Goal: Task Accomplishment & Management: Manage account settings

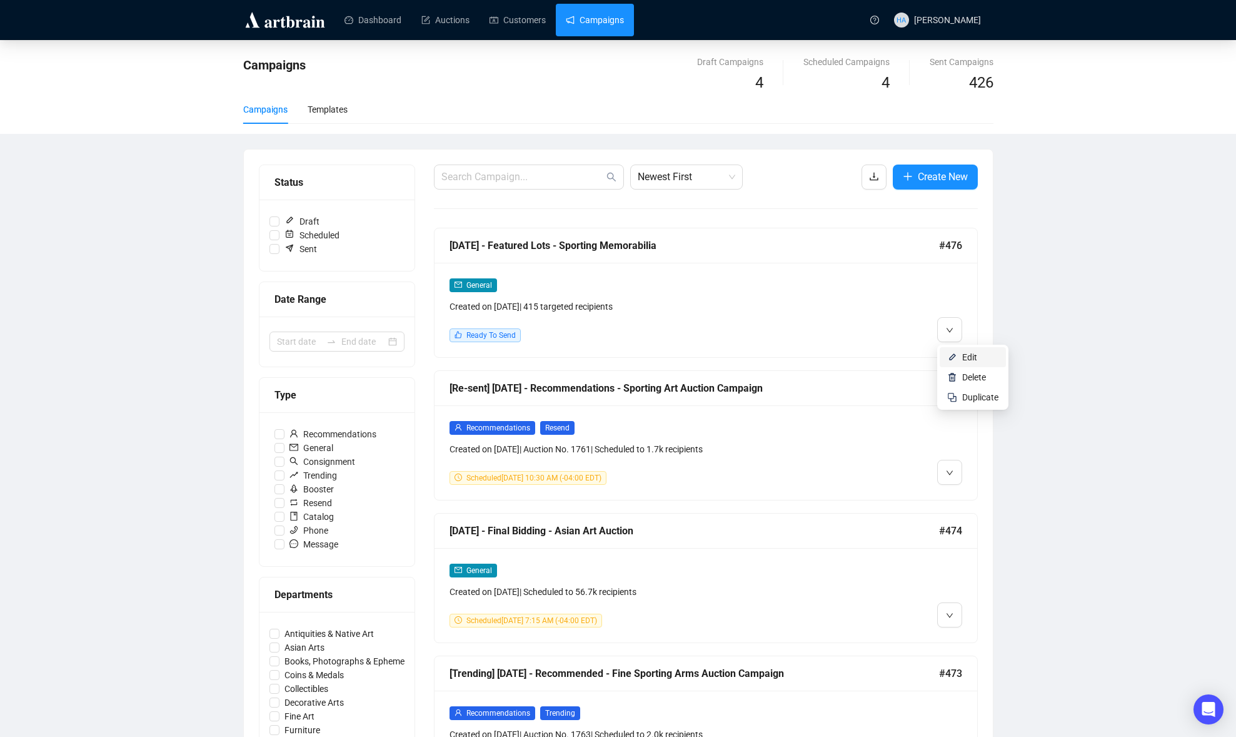
click at [956, 354] on img at bounding box center [952, 357] width 10 height 10
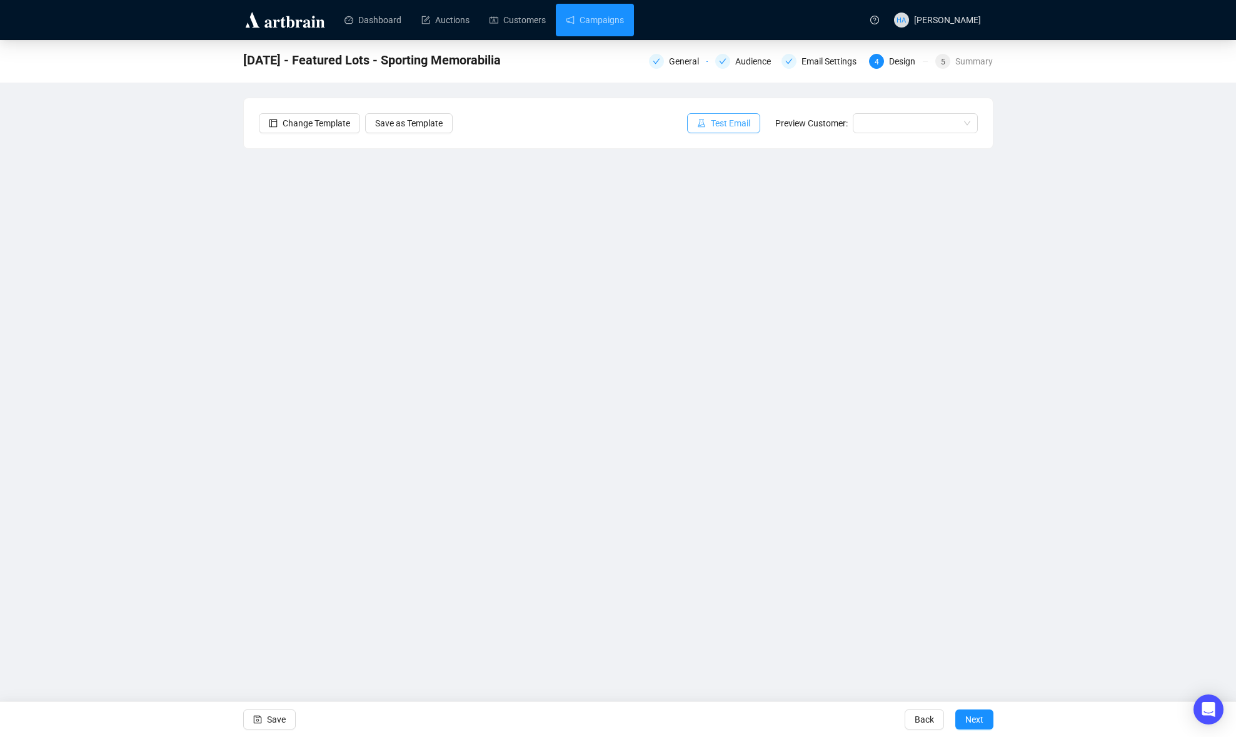
click at [714, 123] on span "Test Email" at bounding box center [730, 123] width 39 height 14
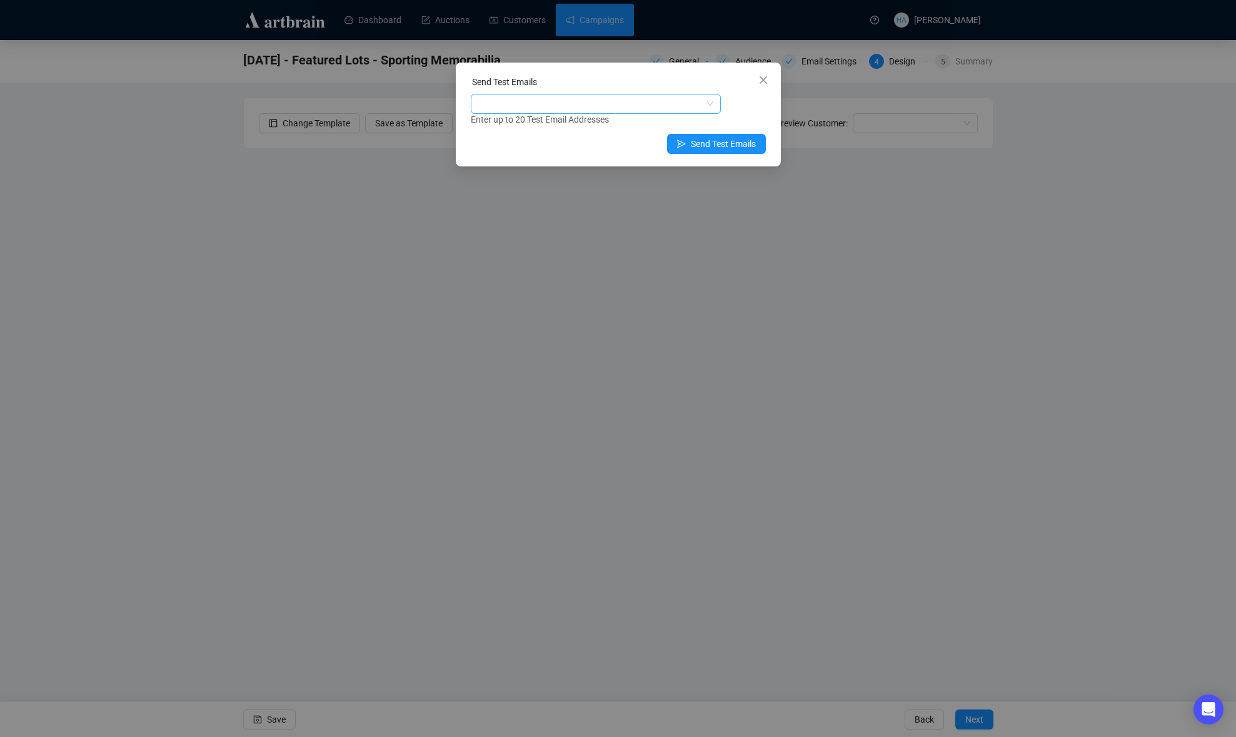
click at [566, 101] on div at bounding box center [589, 104] width 232 height 18
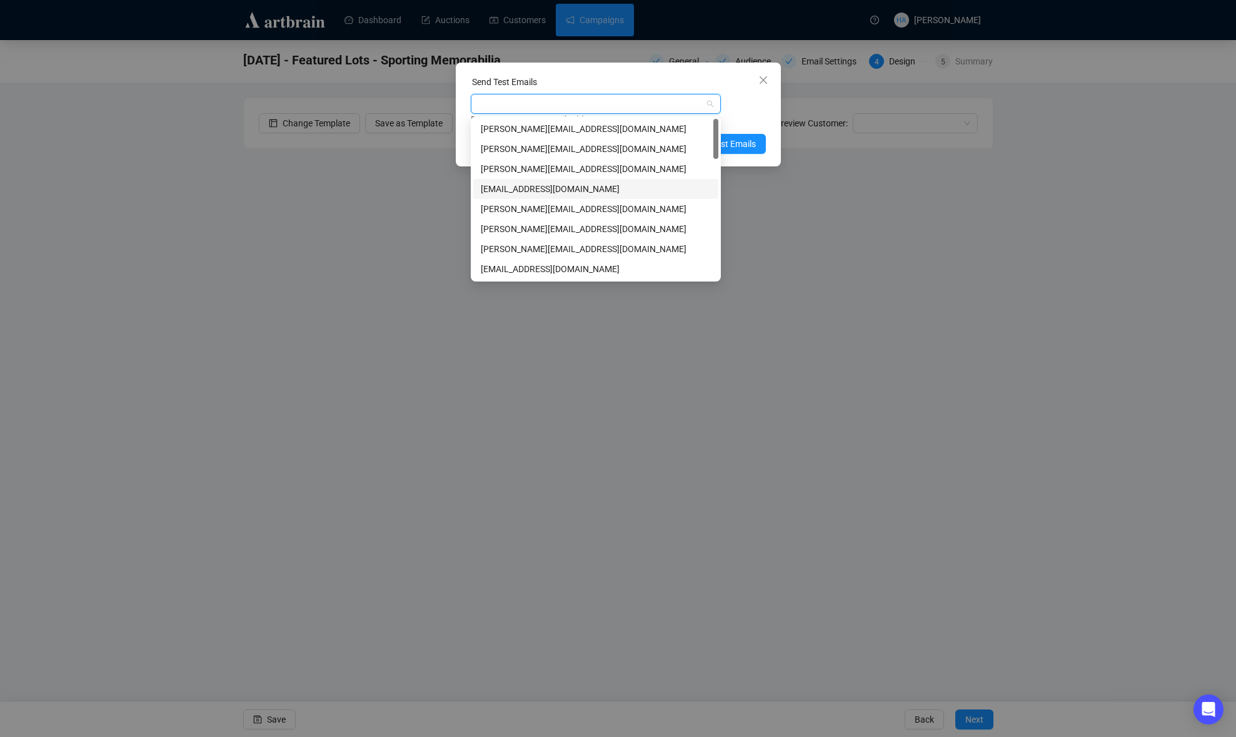
click at [503, 188] on div "[EMAIL_ADDRESS][DOMAIN_NAME]" at bounding box center [596, 189] width 230 height 14
click at [491, 227] on div "[PERSON_NAME][EMAIL_ADDRESS][DOMAIN_NAME]" at bounding box center [596, 229] width 230 height 14
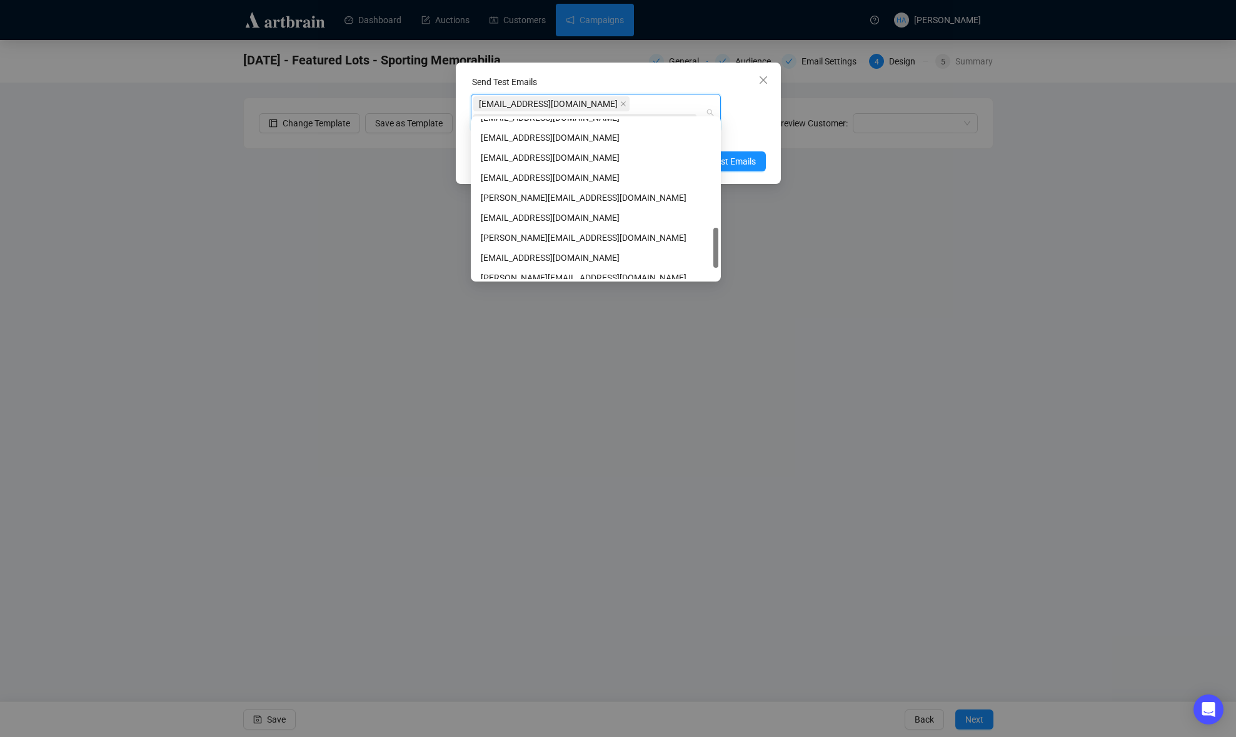
scroll to position [435, 0]
click at [498, 232] on div "[PERSON_NAME][EMAIL_ADDRESS][DOMAIN_NAME]" at bounding box center [596, 235] width 230 height 14
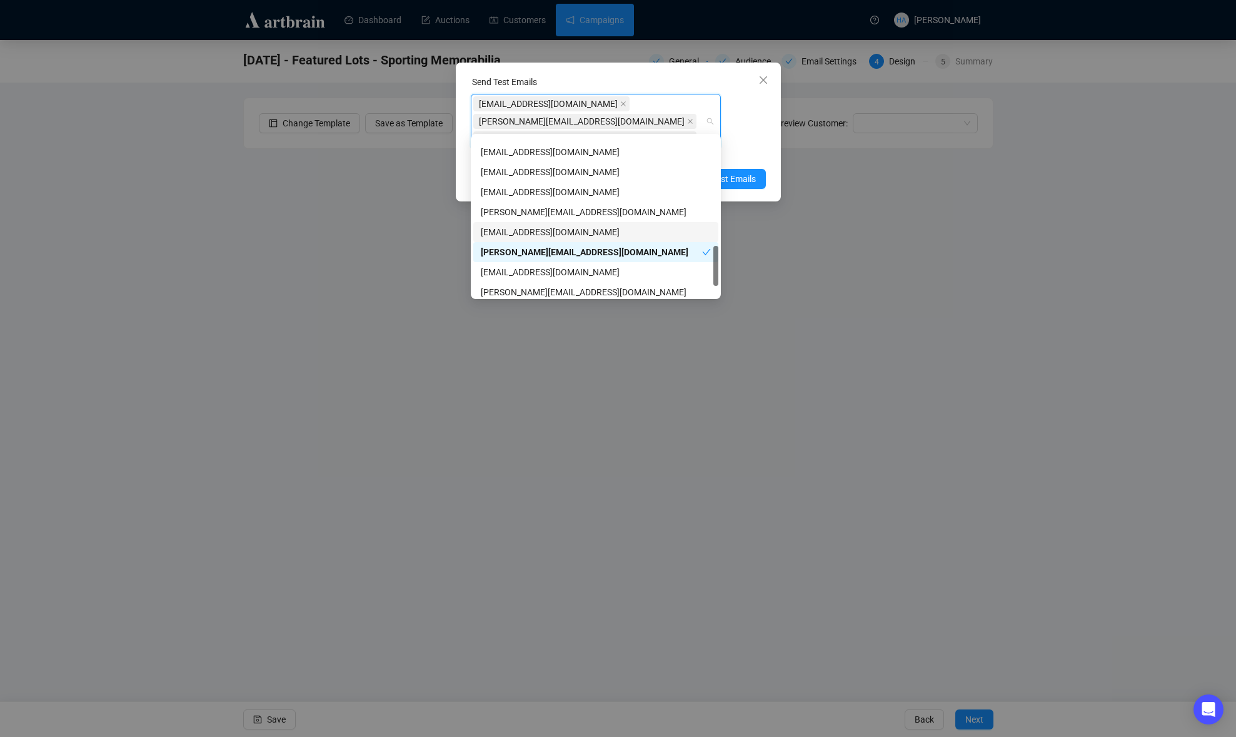
scroll to position [480, 0]
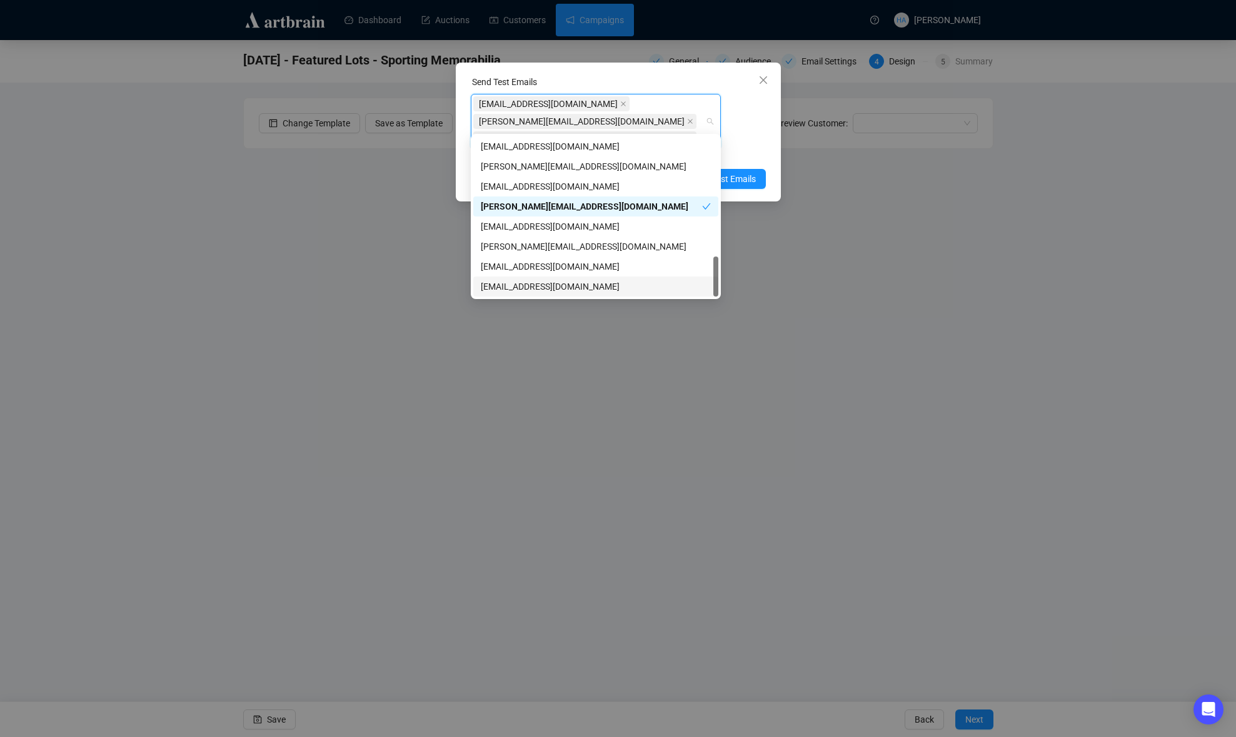
click at [500, 287] on div "[EMAIL_ADDRESS][DOMAIN_NAME]" at bounding box center [596, 286] width 230 height 14
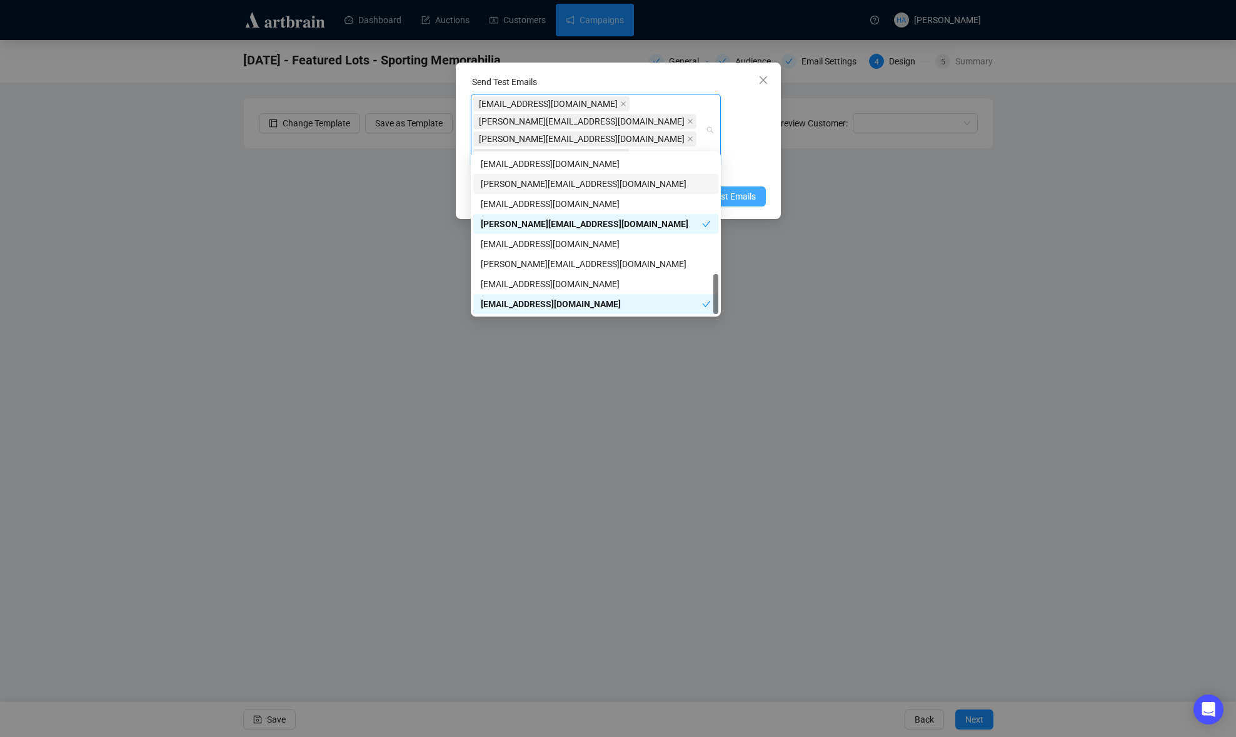
click at [738, 189] on span "Send Test Emails" at bounding box center [723, 196] width 65 height 14
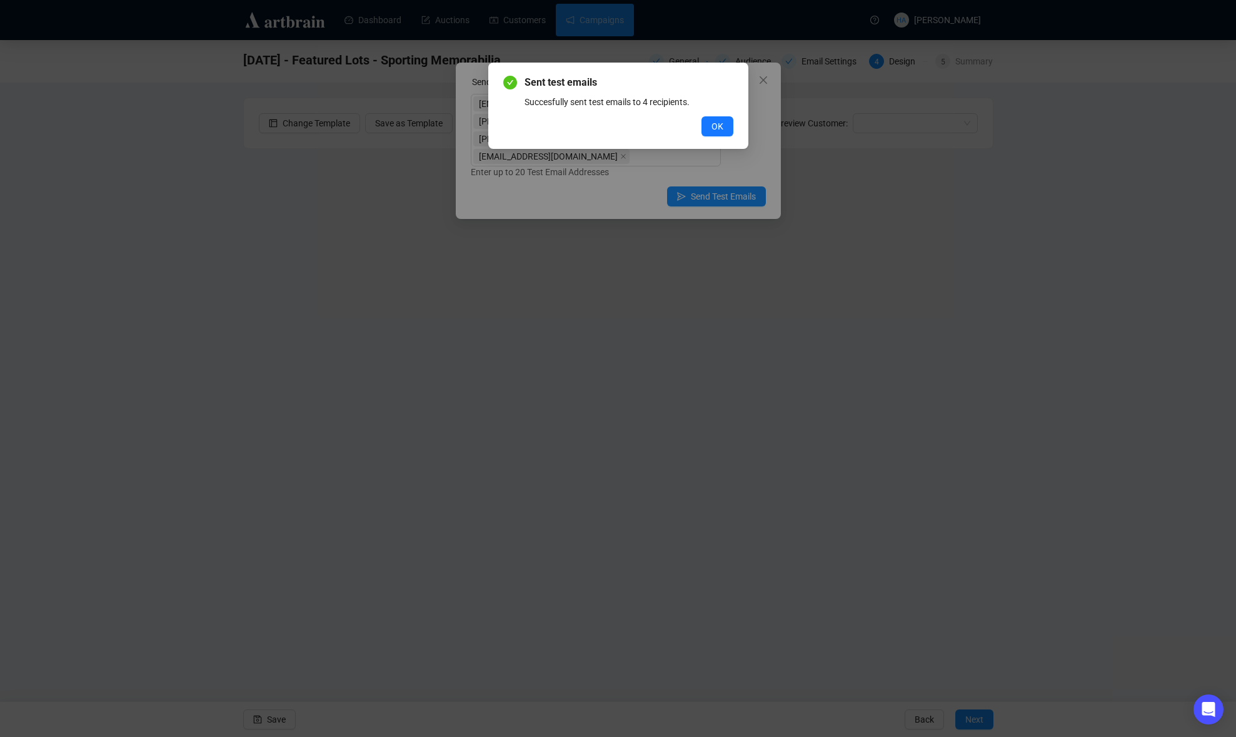
drag, startPoint x: 716, startPoint y: 128, endPoint x: 663, endPoint y: 99, distance: 60.4
click at [714, 128] on span "OK" at bounding box center [718, 126] width 12 height 14
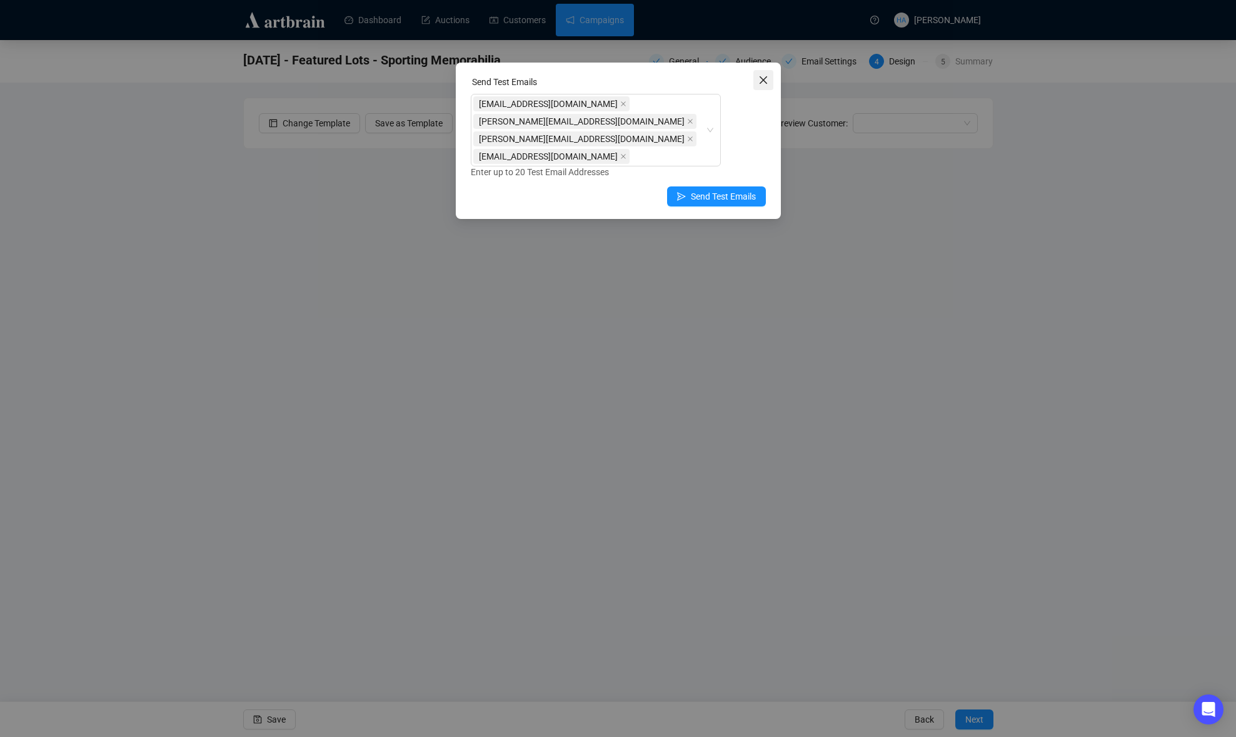
click at [762, 78] on icon "close" at bounding box center [763, 80] width 10 height 10
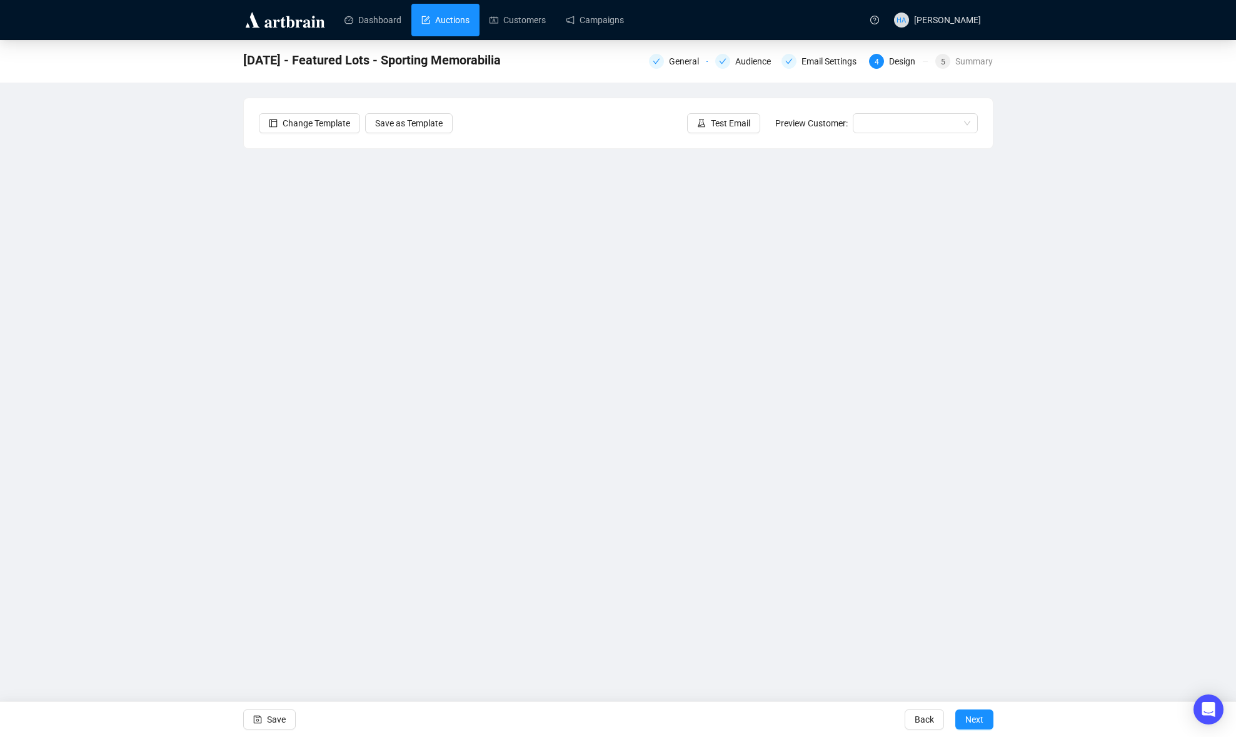
click at [450, 18] on link "Auctions" at bounding box center [445, 20] width 48 height 33
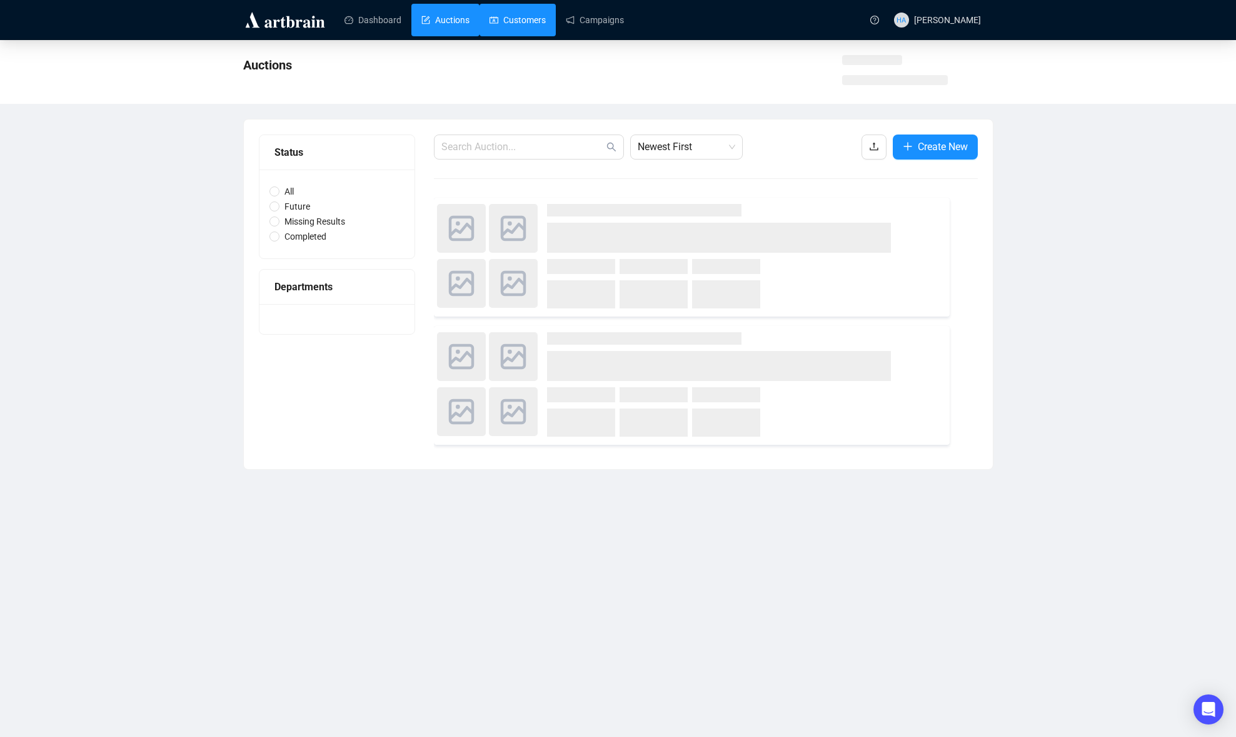
click at [520, 21] on link "Customers" at bounding box center [518, 20] width 56 height 33
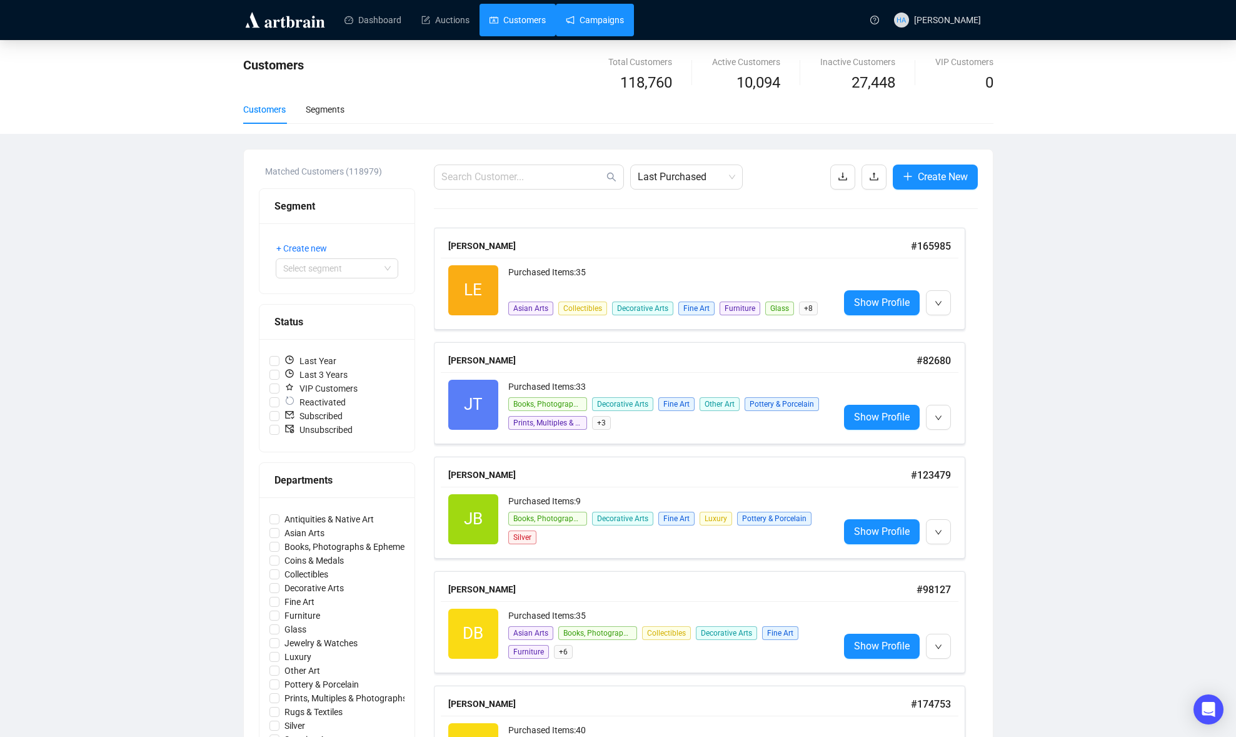
click at [598, 26] on link "Campaigns" at bounding box center [595, 20] width 58 height 33
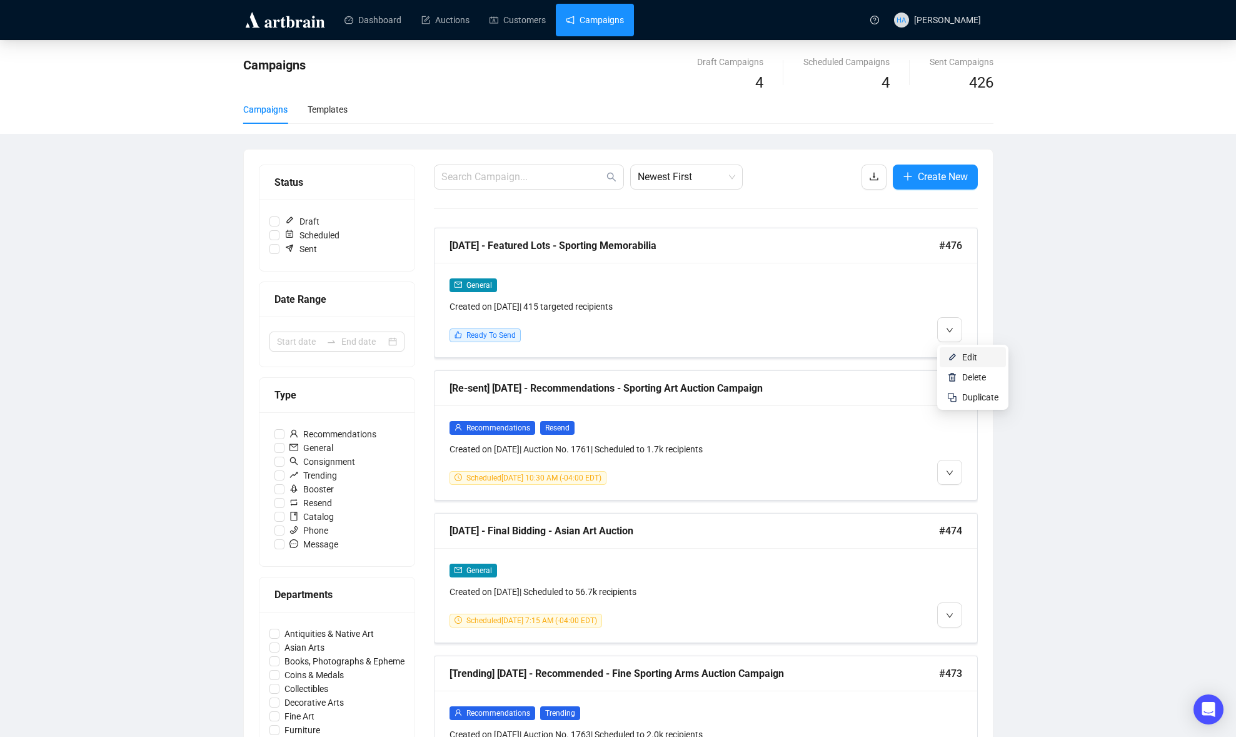
click at [953, 354] on img at bounding box center [952, 357] width 10 height 10
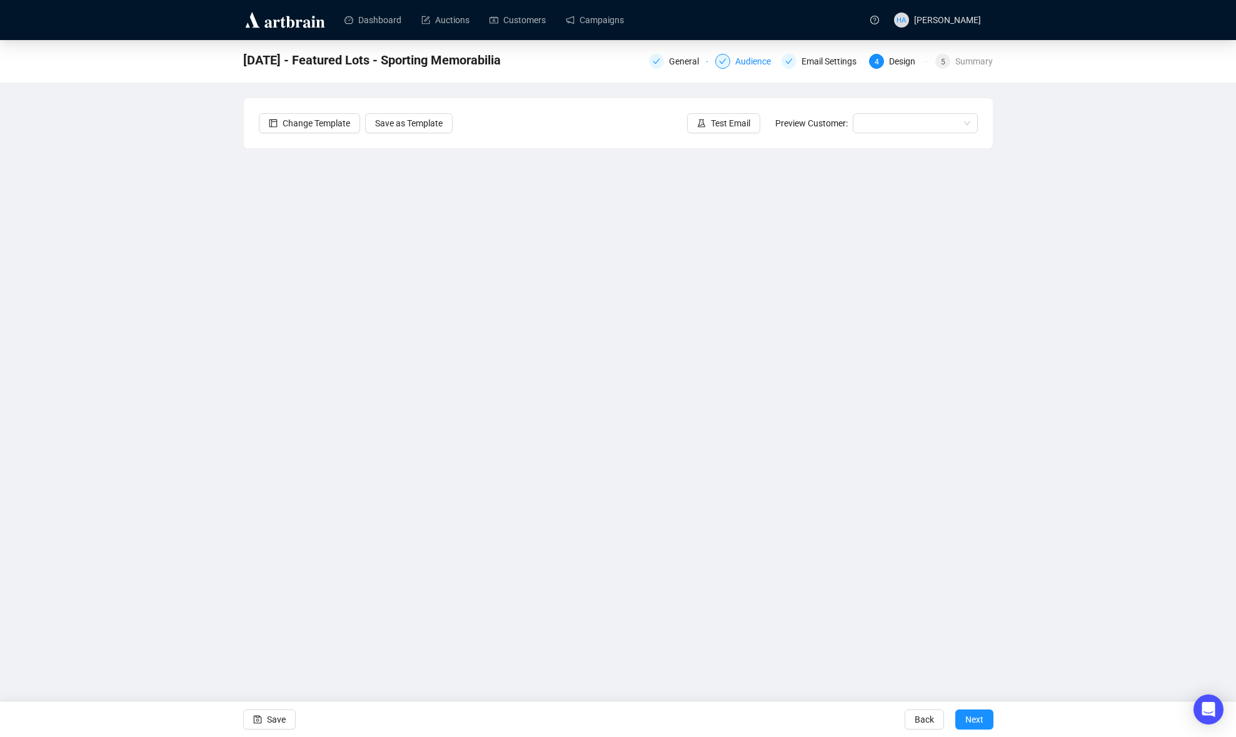
click at [747, 66] on div "Audience" at bounding box center [756, 61] width 43 height 15
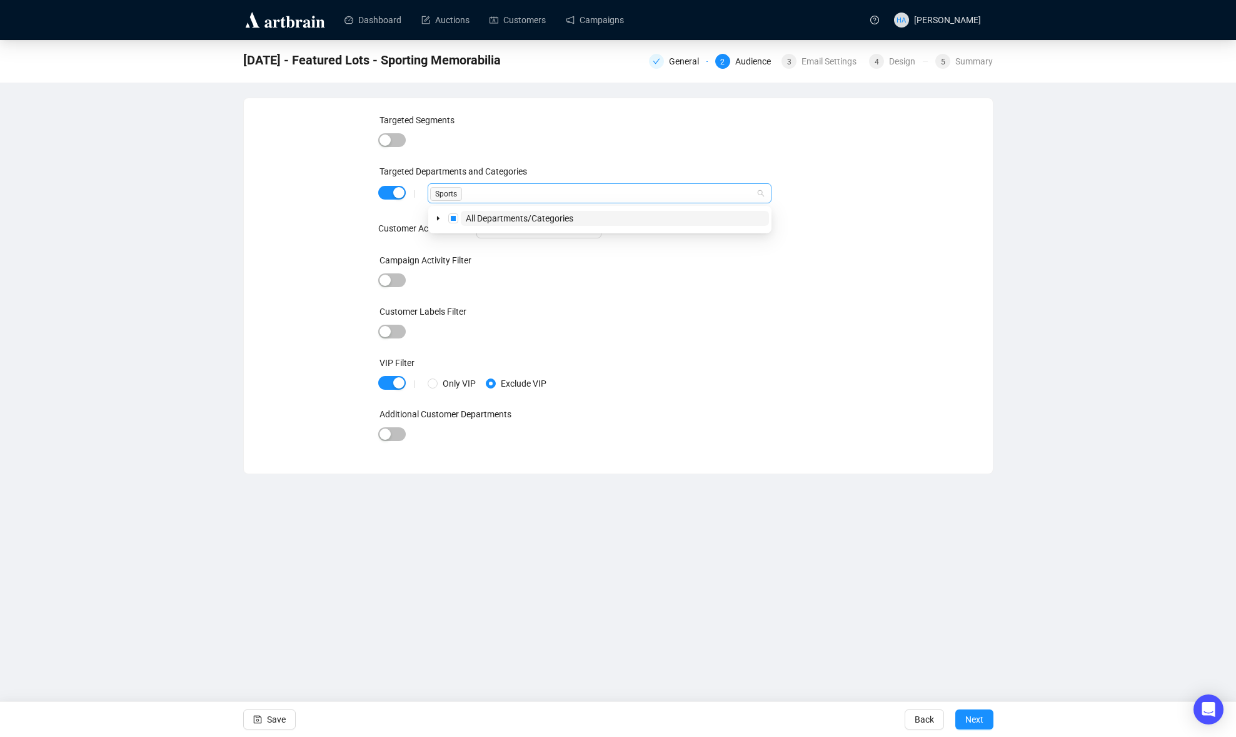
click at [766, 193] on div "Sports" at bounding box center [599, 193] width 343 height 20
click at [436, 216] on icon "caret-down" at bounding box center [438, 218] width 6 height 6
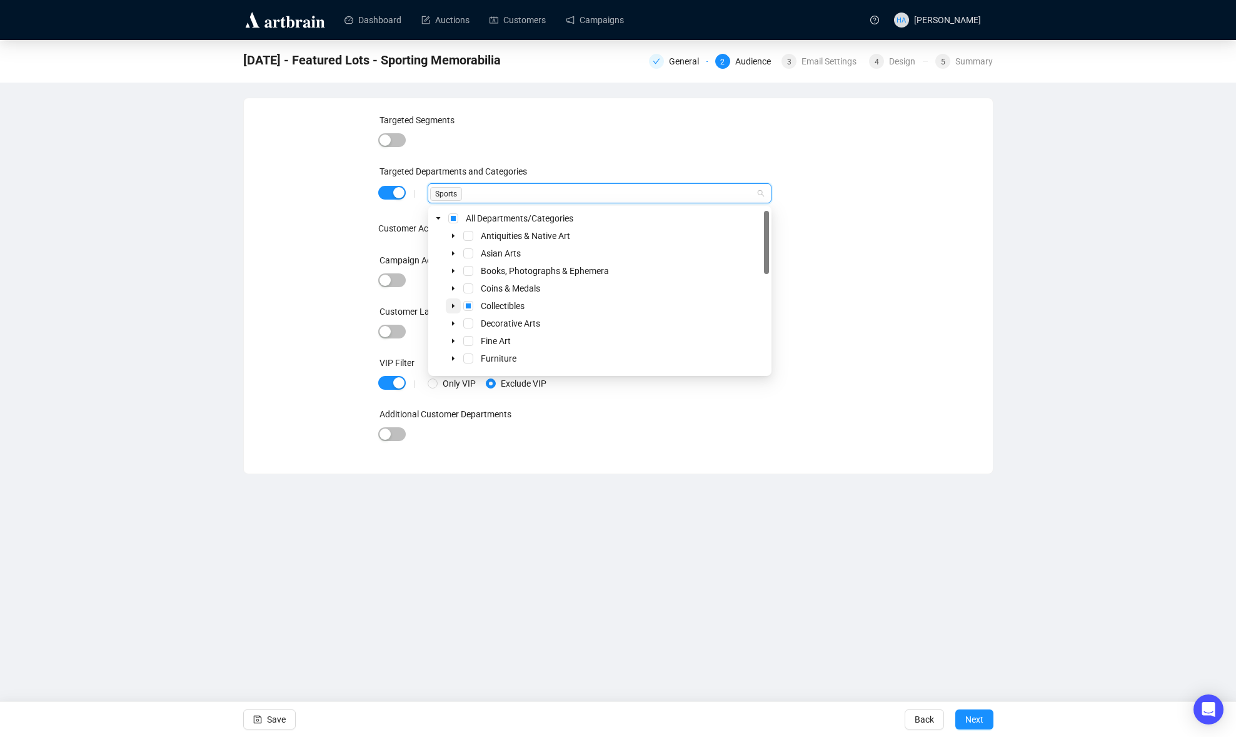
click at [451, 305] on icon "caret-down" at bounding box center [453, 306] width 6 height 6
click at [484, 288] on span "Select Autographs" at bounding box center [483, 291] width 10 height 10
click at [481, 271] on span "Select Advertising" at bounding box center [483, 276] width 10 height 10
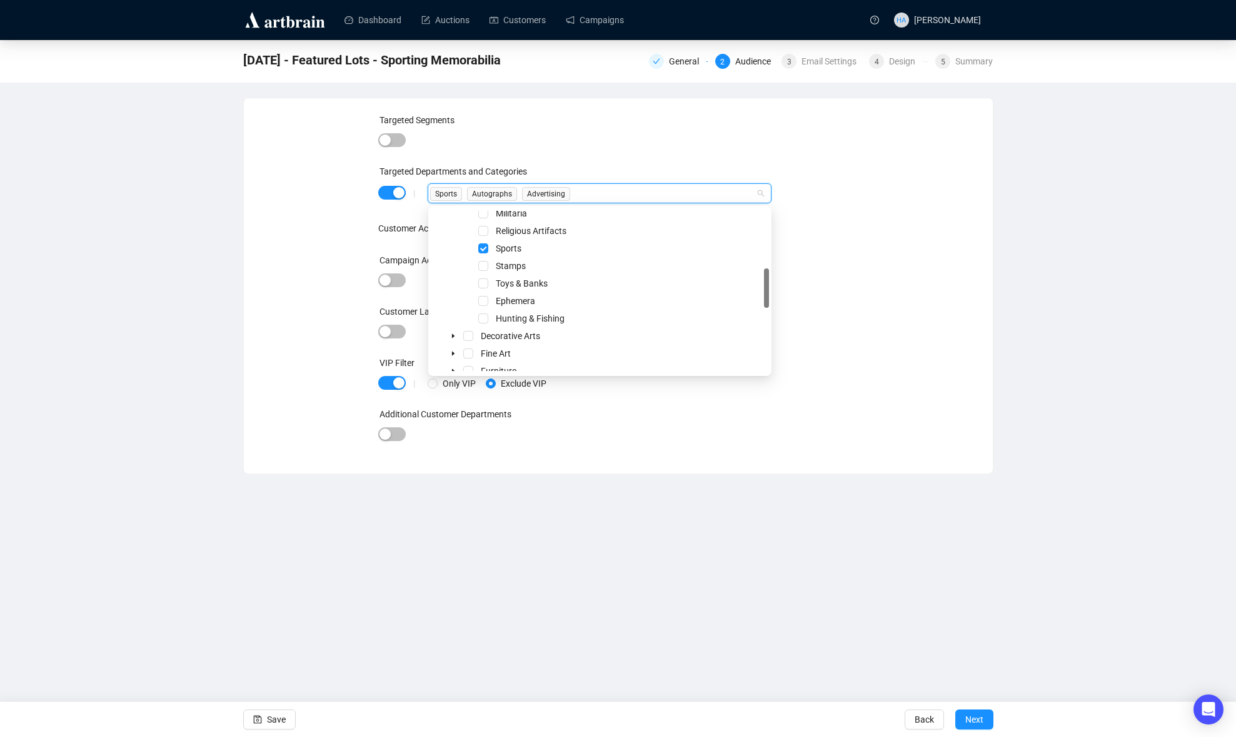
scroll to position [234, 0]
click at [478, 296] on span "Select Ephemera" at bounding box center [483, 299] width 10 height 10
click at [448, 293] on span at bounding box center [453, 296] width 15 height 15
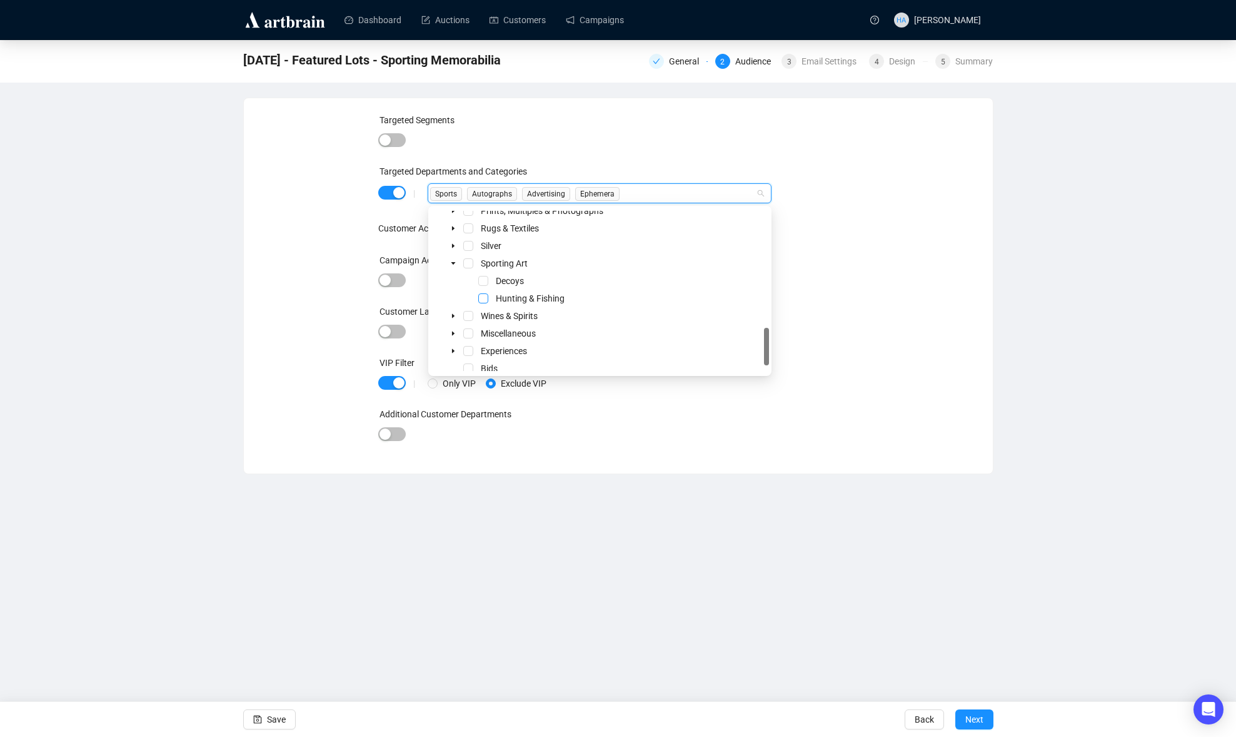
click at [482, 296] on span "Select Hunting & Fishing" at bounding box center [483, 298] width 10 height 10
click at [449, 341] on span at bounding box center [453, 345] width 15 height 15
click at [454, 327] on icon "caret-down" at bounding box center [453, 330] width 6 height 6
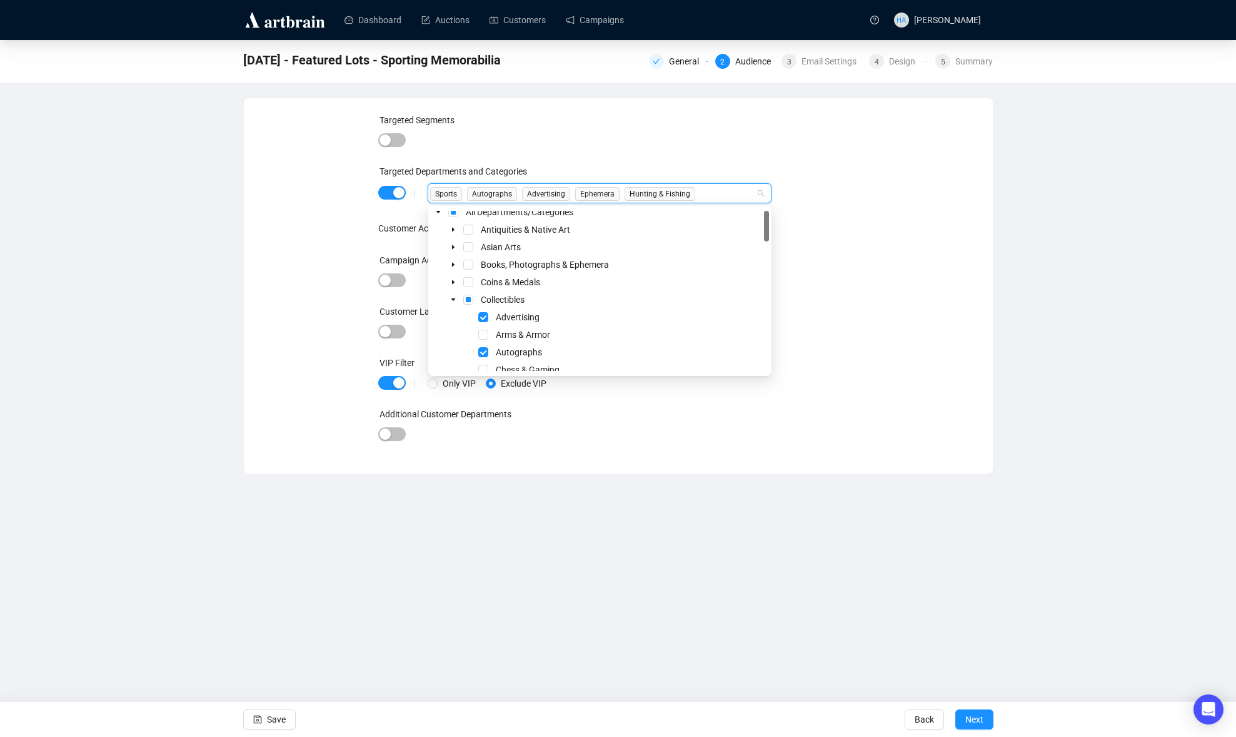
scroll to position [0, 0]
click at [879, 315] on div "Targeted Segments Targeted Departments and Categories | Sports Autographs Adver…" at bounding box center [618, 285] width 719 height 345
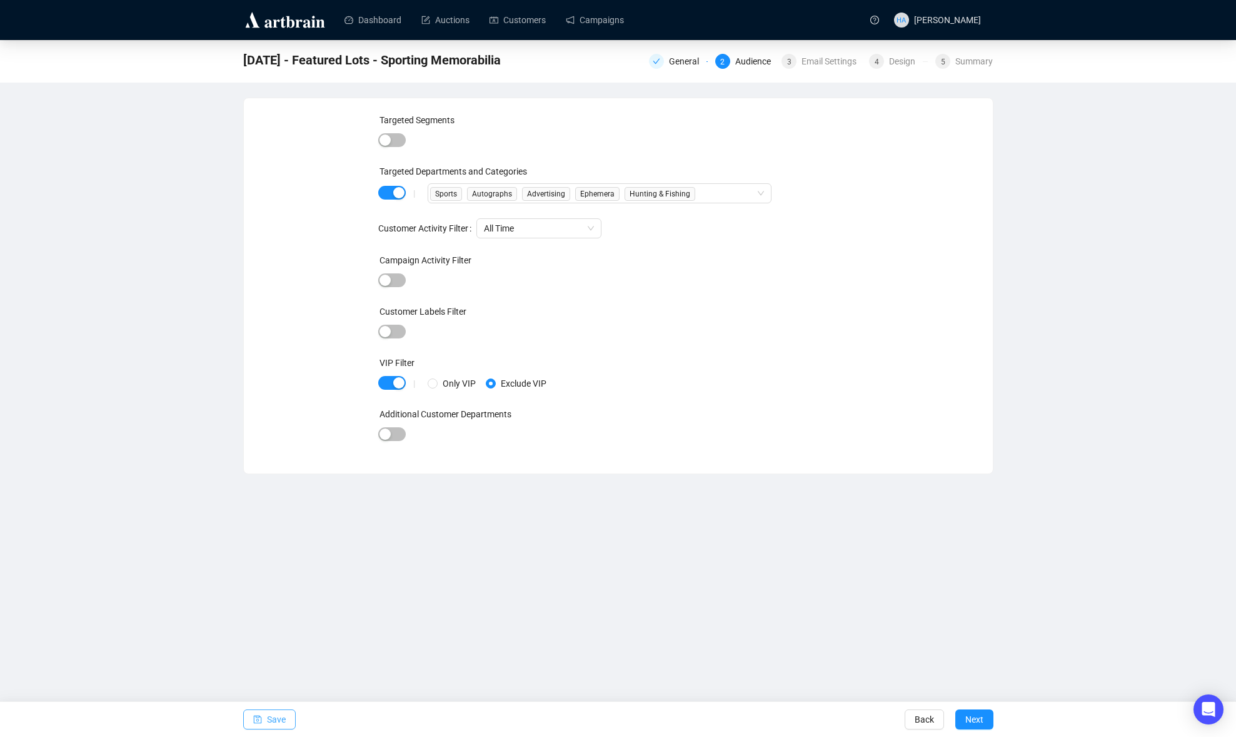
click at [281, 717] on span "Save" at bounding box center [276, 718] width 19 height 35
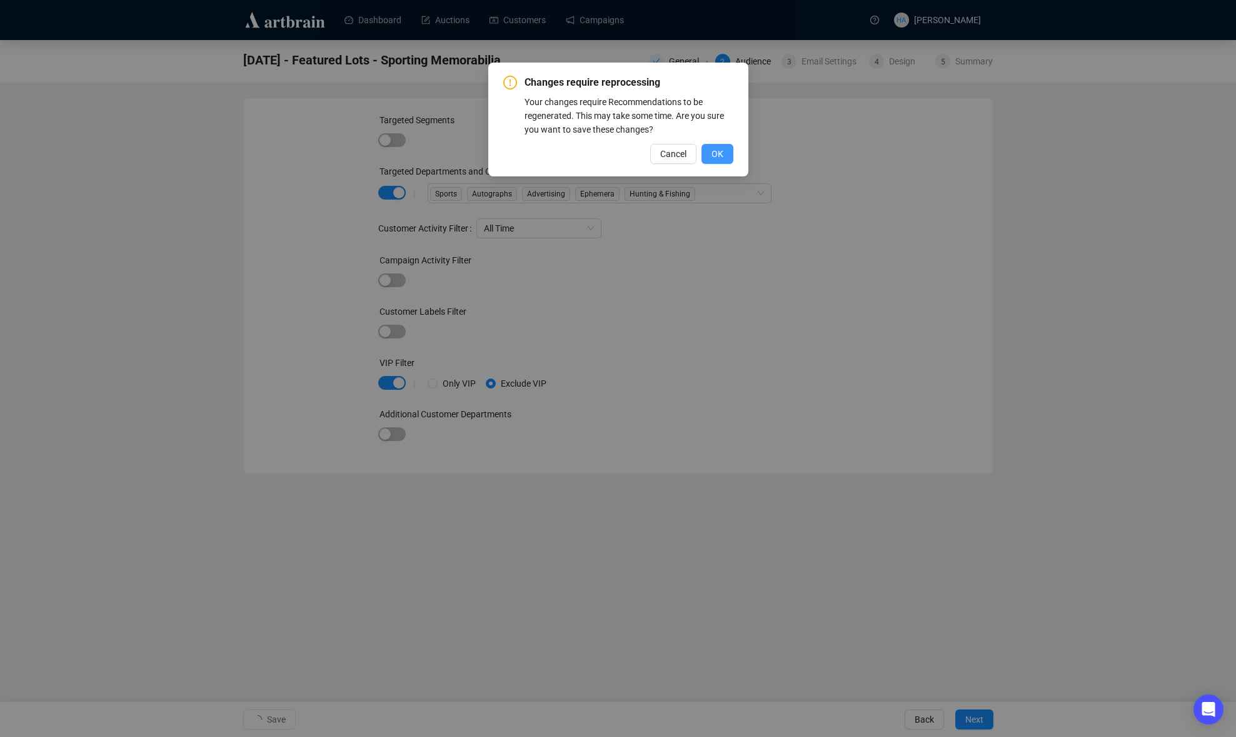
click at [722, 152] on span "OK" at bounding box center [718, 154] width 12 height 14
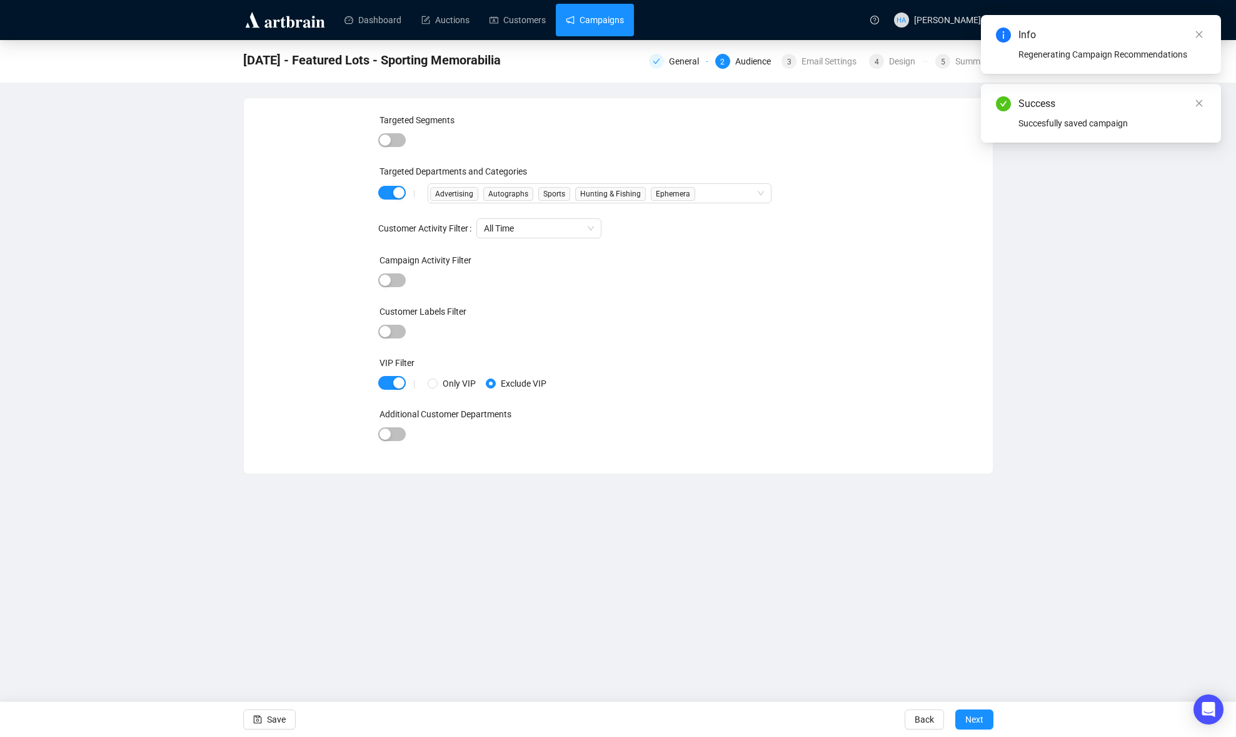
click at [593, 18] on link "Campaigns" at bounding box center [595, 20] width 58 height 33
